Goal: Transaction & Acquisition: Purchase product/service

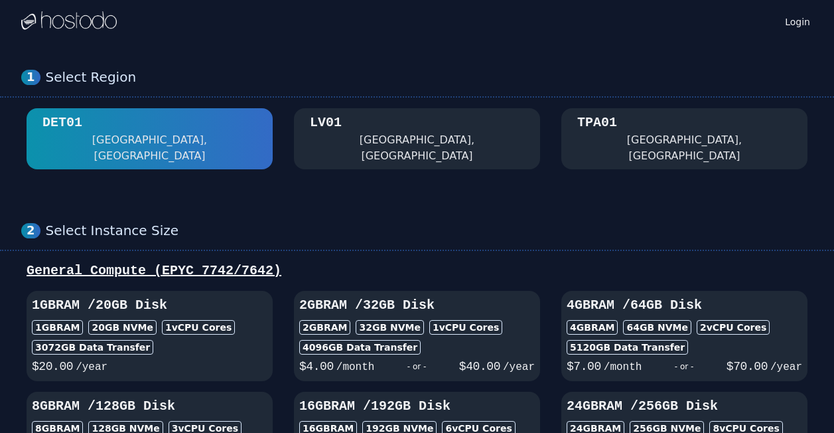
click at [420, 135] on div "[GEOGRAPHIC_DATA], [GEOGRAPHIC_DATA]" at bounding box center [417, 138] width 214 height 50
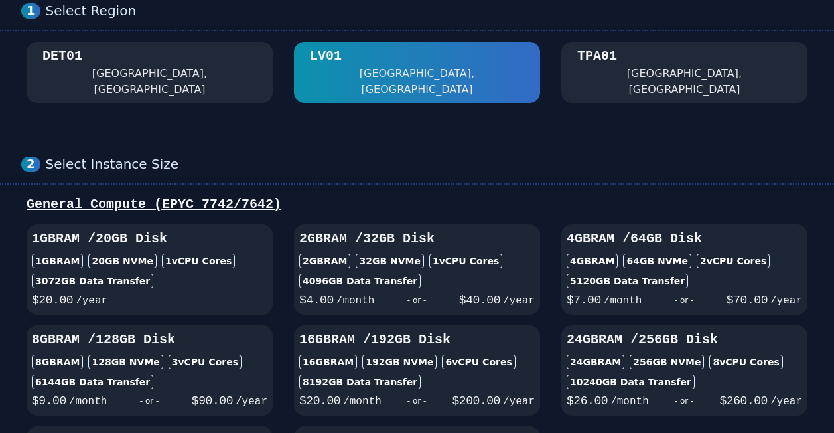
scroll to position [265, 0]
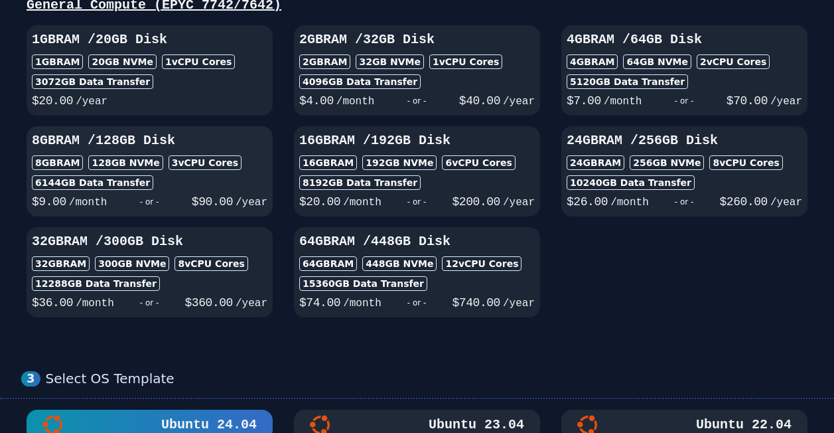
click at [168, 159] on div "8GB RAM / 128 GB Disk 8GB RAM 128 GB NVMe 3 vCPU Cores 6144 GB Data Transfer $ …" at bounding box center [150, 171] width 246 height 80
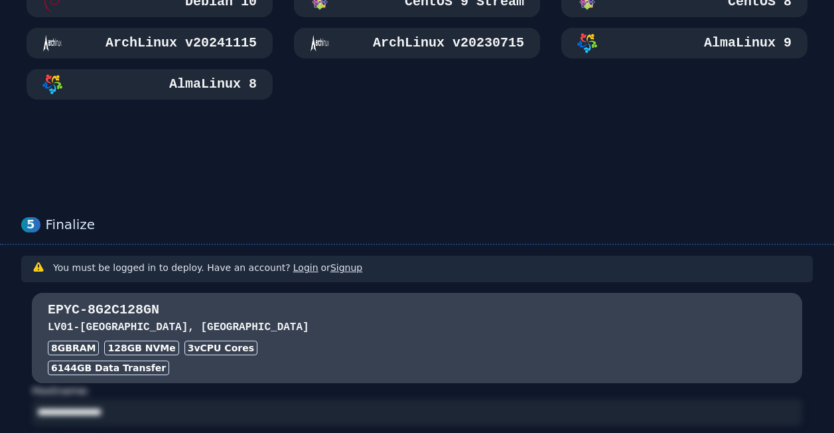
scroll to position [929, 0]
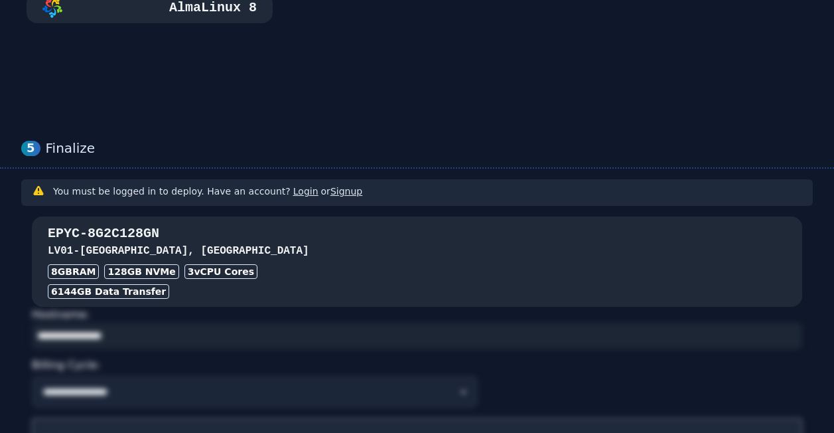
click at [305, 243] on h3 "LV01 - Las Vegas, NV" at bounding box center [417, 251] width 738 height 16
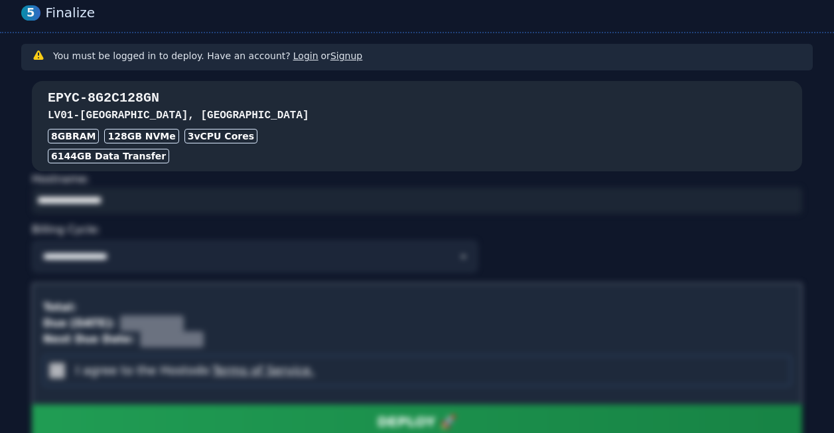
scroll to position [1145, 0]
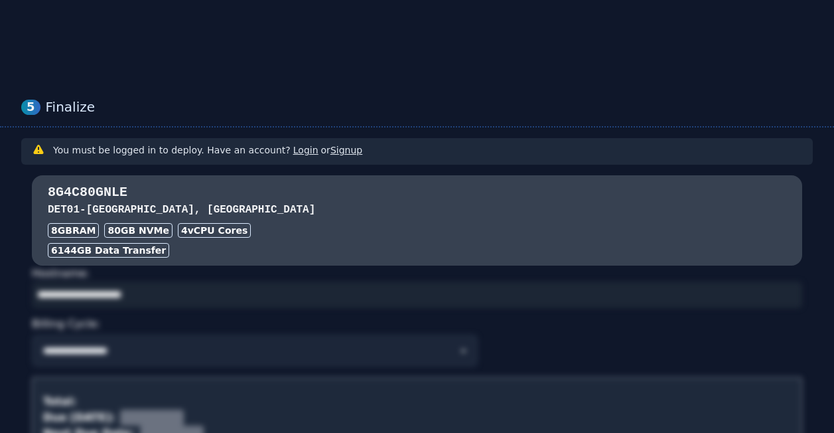
scroll to position [995, 0]
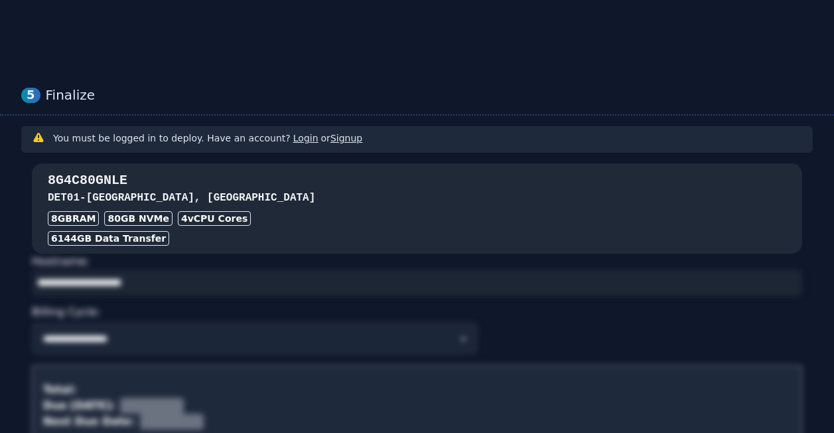
click at [462, 211] on div "8GB RAM 80 GB NVMe 4 vCPU Cores" at bounding box center [417, 218] width 738 height 15
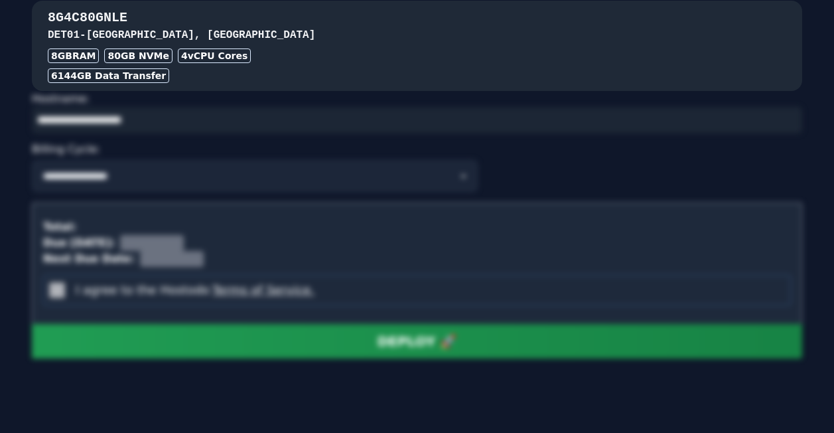
scroll to position [959, 0]
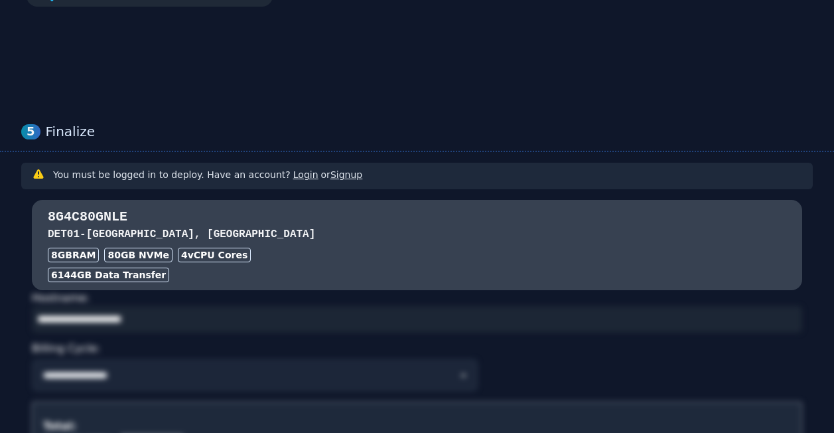
click at [342, 169] on link "Signup" at bounding box center [346, 174] width 32 height 11
